Goal: Information Seeking & Learning: Learn about a topic

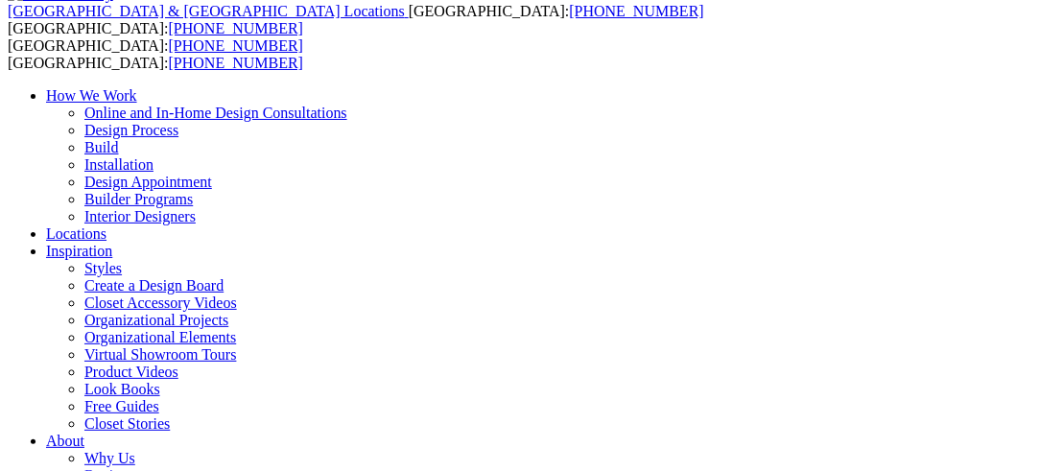
scroll to position [112, 0]
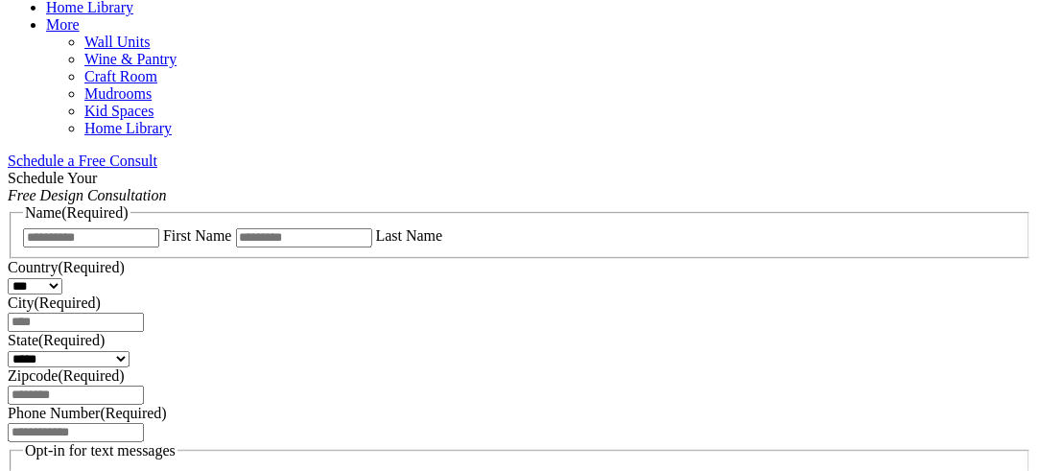
scroll to position [1134, 0]
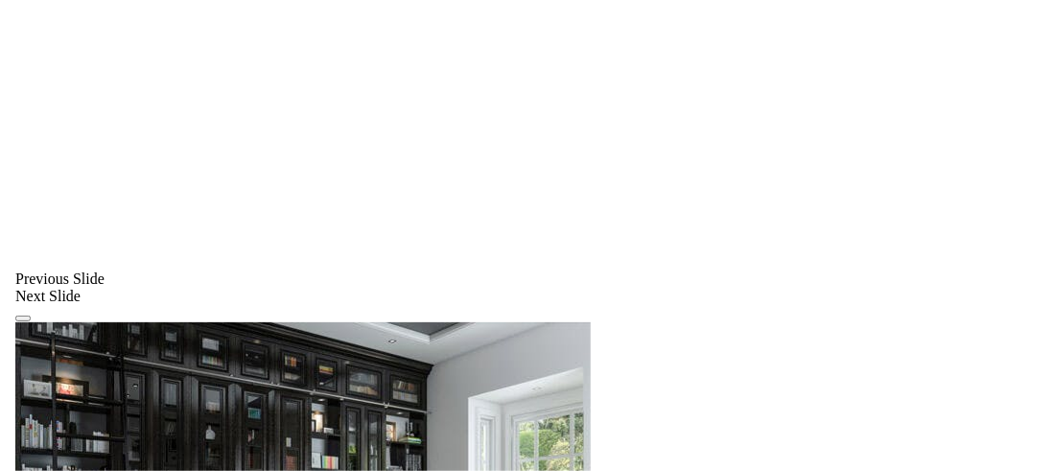
scroll to position [2067, 0]
